Goal: Task Accomplishment & Management: Use online tool/utility

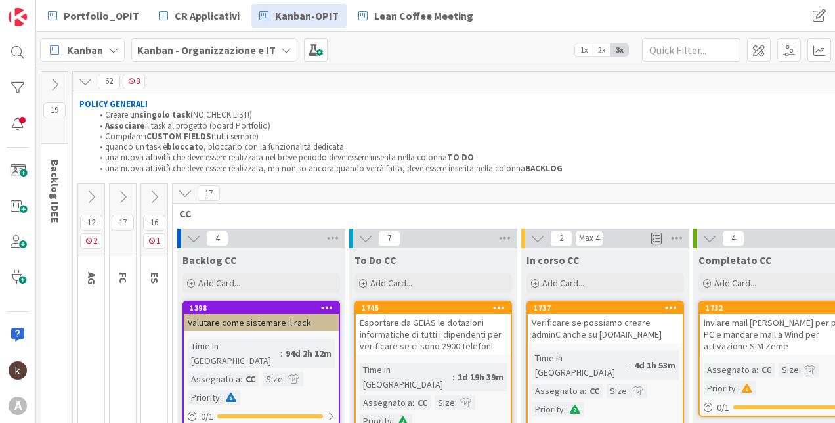
click at [149, 192] on icon at bounding box center [154, 197] width 14 height 14
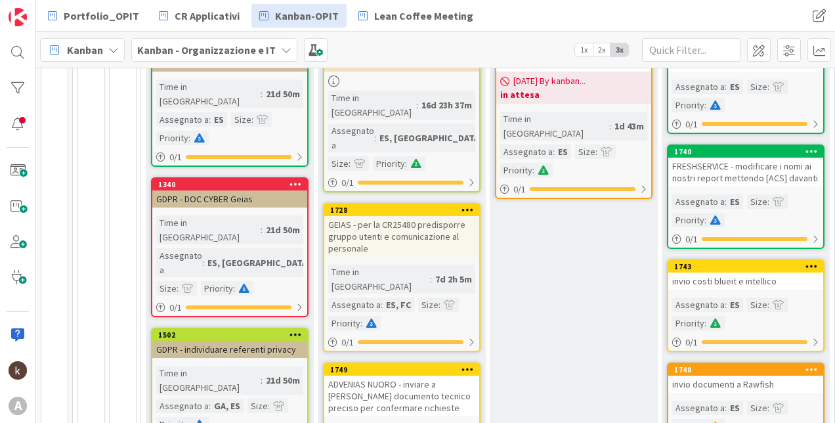
scroll to position [328, 0]
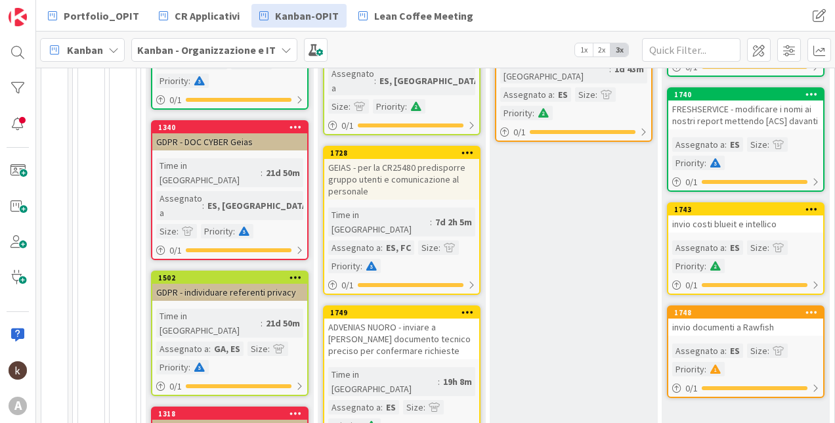
click at [406, 318] on div "ADVENIAS NUORO - inviare a [PERSON_NAME] documento tecnico preciso per conferma…" at bounding box center [401, 338] width 155 height 41
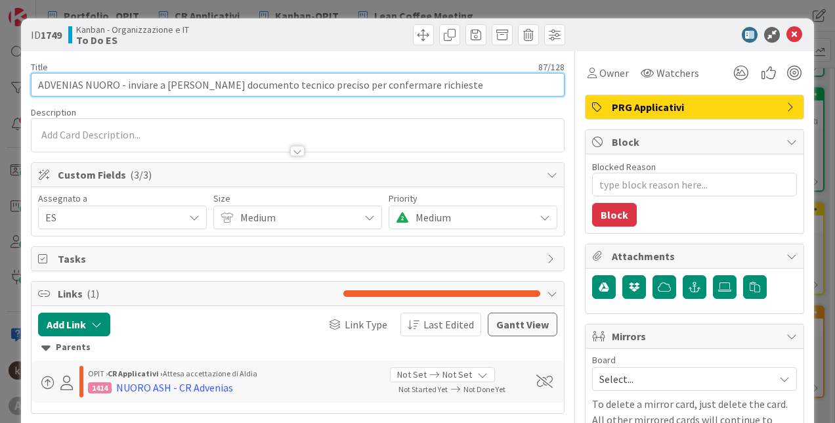
click at [459, 79] on input "ADVENIAS NUORO - inviare a [PERSON_NAME] documento tecnico preciso per conferma…" at bounding box center [298, 85] width 534 height 24
type textarea "x"
type input "ADVENIAS NUORO - inviare a [PERSON_NAME] documento tecnico preciso per conferma…"
type textarea "x"
type input "ADVENIAS NUORO - inviare a [PERSON_NAME] documento tecnico preciso per conferma…"
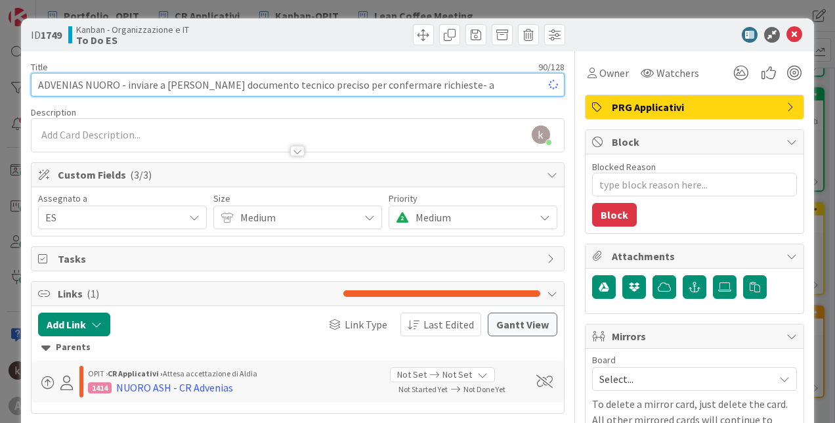
type textarea "x"
type input "ADVENIAS NUORO - inviare a [PERSON_NAME] documento tecnico preciso per conferma…"
type textarea "x"
type input "ADVENIAS NUORO - inviare a [PERSON_NAME] documento tecnico preciso per conferma…"
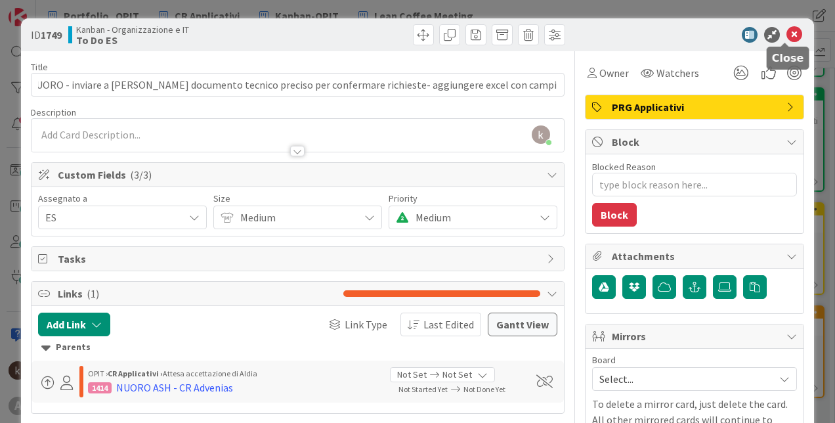
click at [786, 39] on icon at bounding box center [794, 35] width 16 height 16
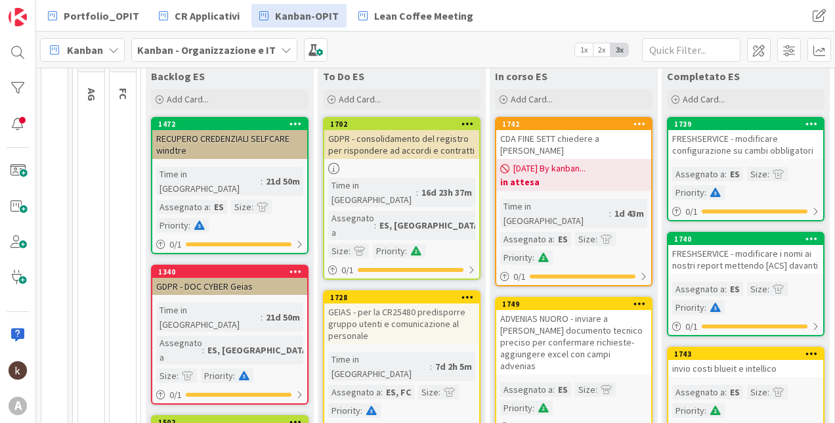
scroll to position [197, 0]
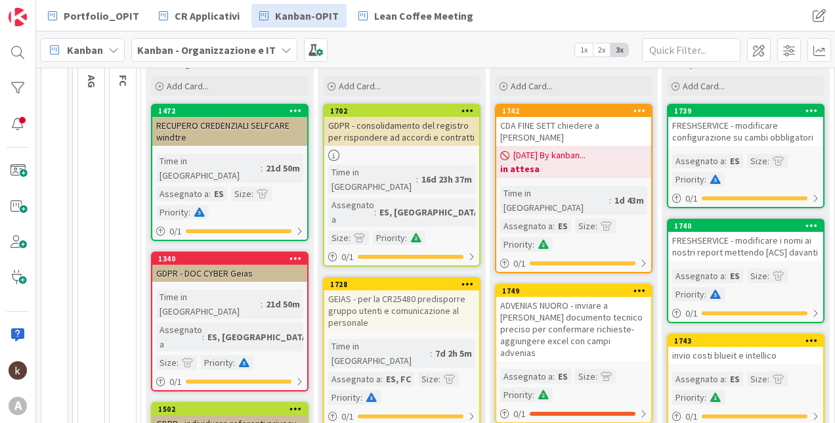
click at [575, 123] on div "CDA FINE SETT chiedere a [PERSON_NAME]" at bounding box center [573, 131] width 155 height 29
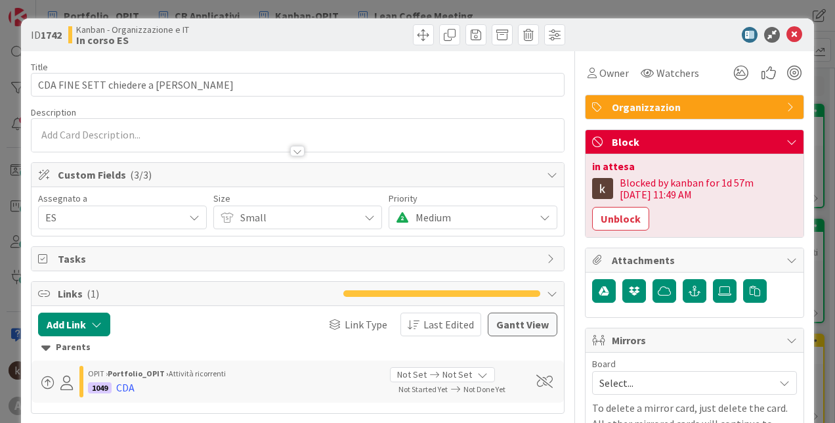
click at [782, 43] on div "ID 1742 Kanban - Organizzazione e IT In corso ES" at bounding box center [417, 34] width 793 height 33
click at [786, 41] on icon at bounding box center [794, 35] width 16 height 16
